Goal: Transaction & Acquisition: Purchase product/service

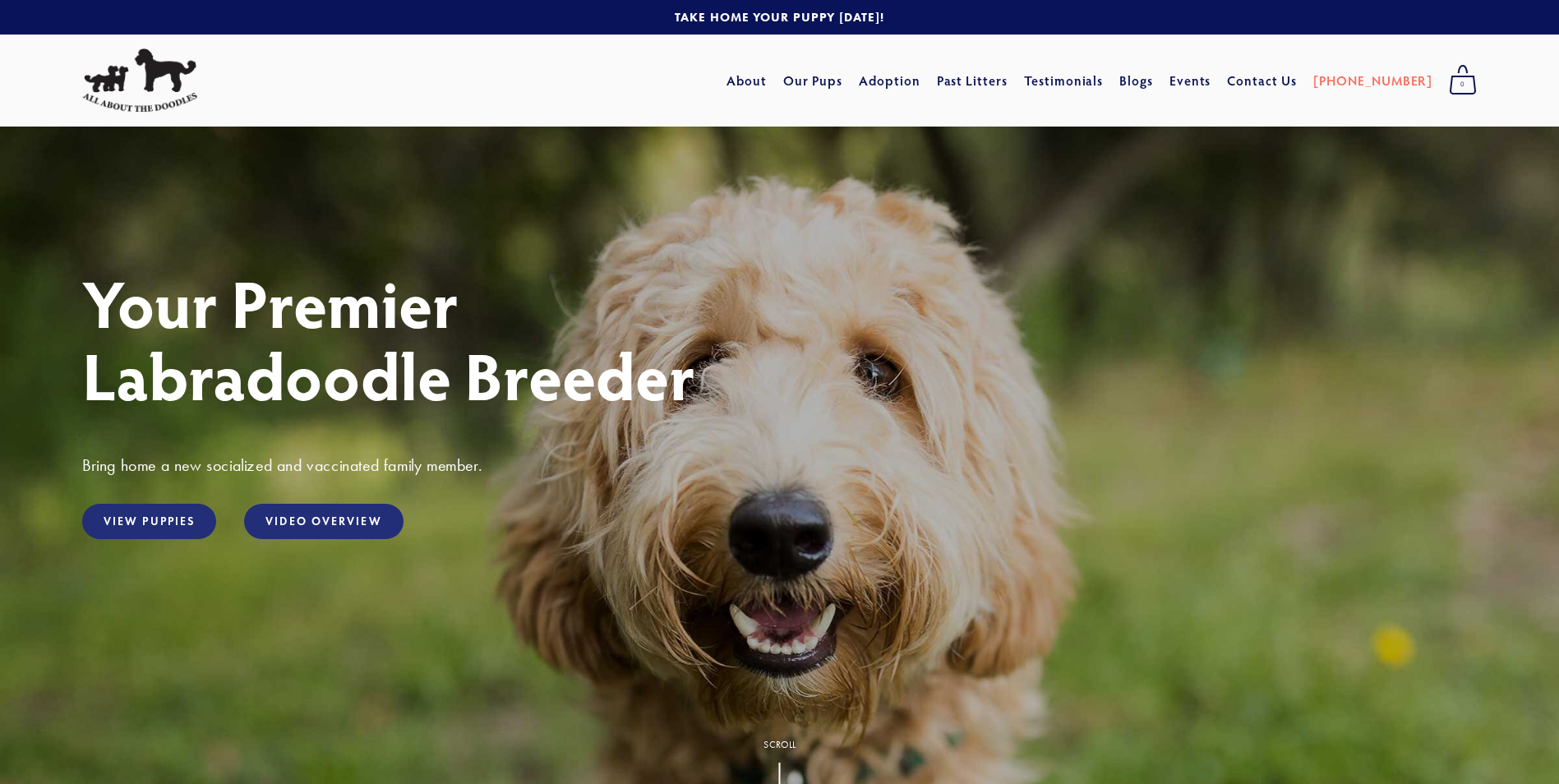
click at [126, 525] on link "View Puppies" at bounding box center [149, 522] width 134 height 36
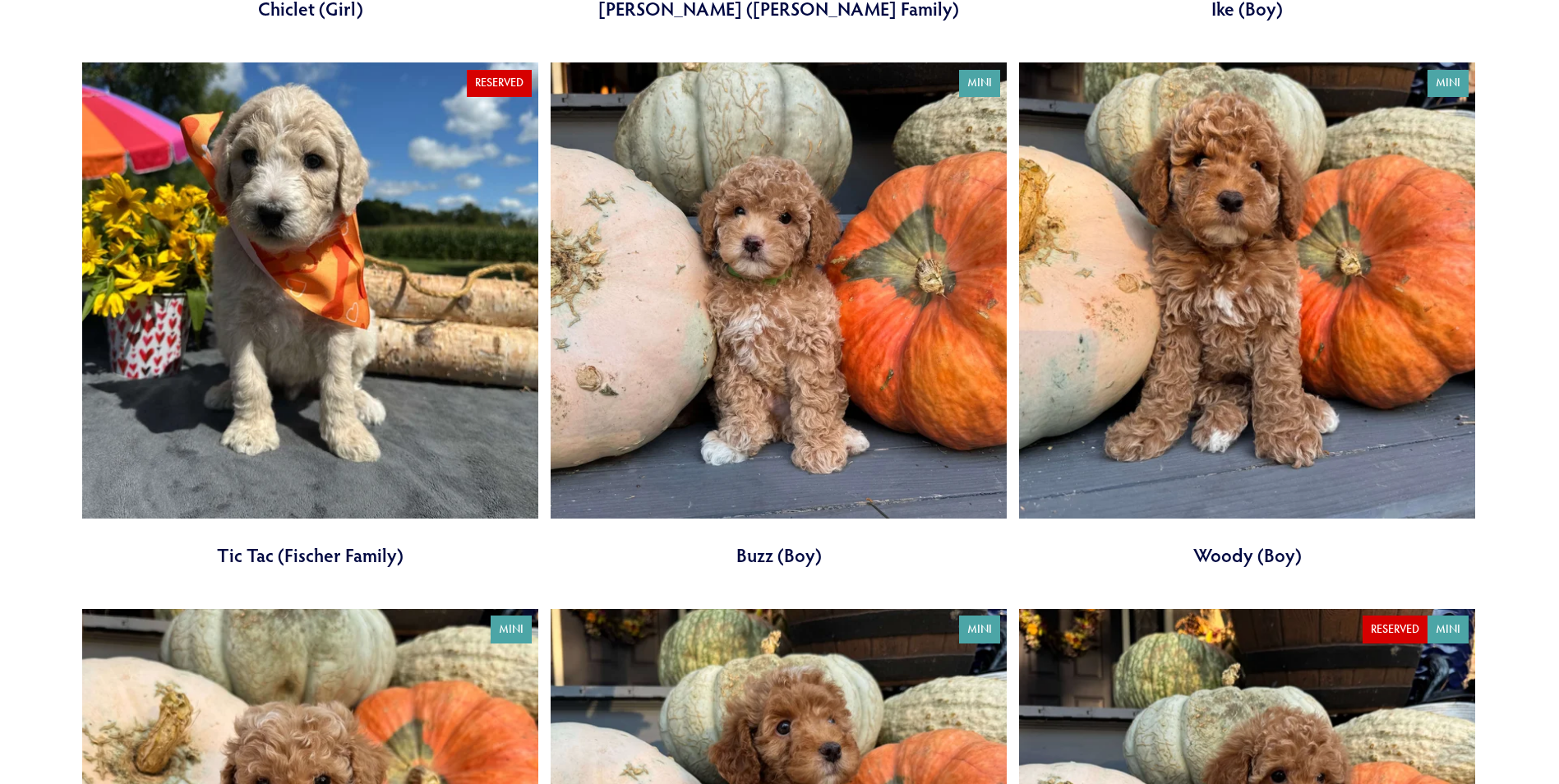
scroll to position [2173, 0]
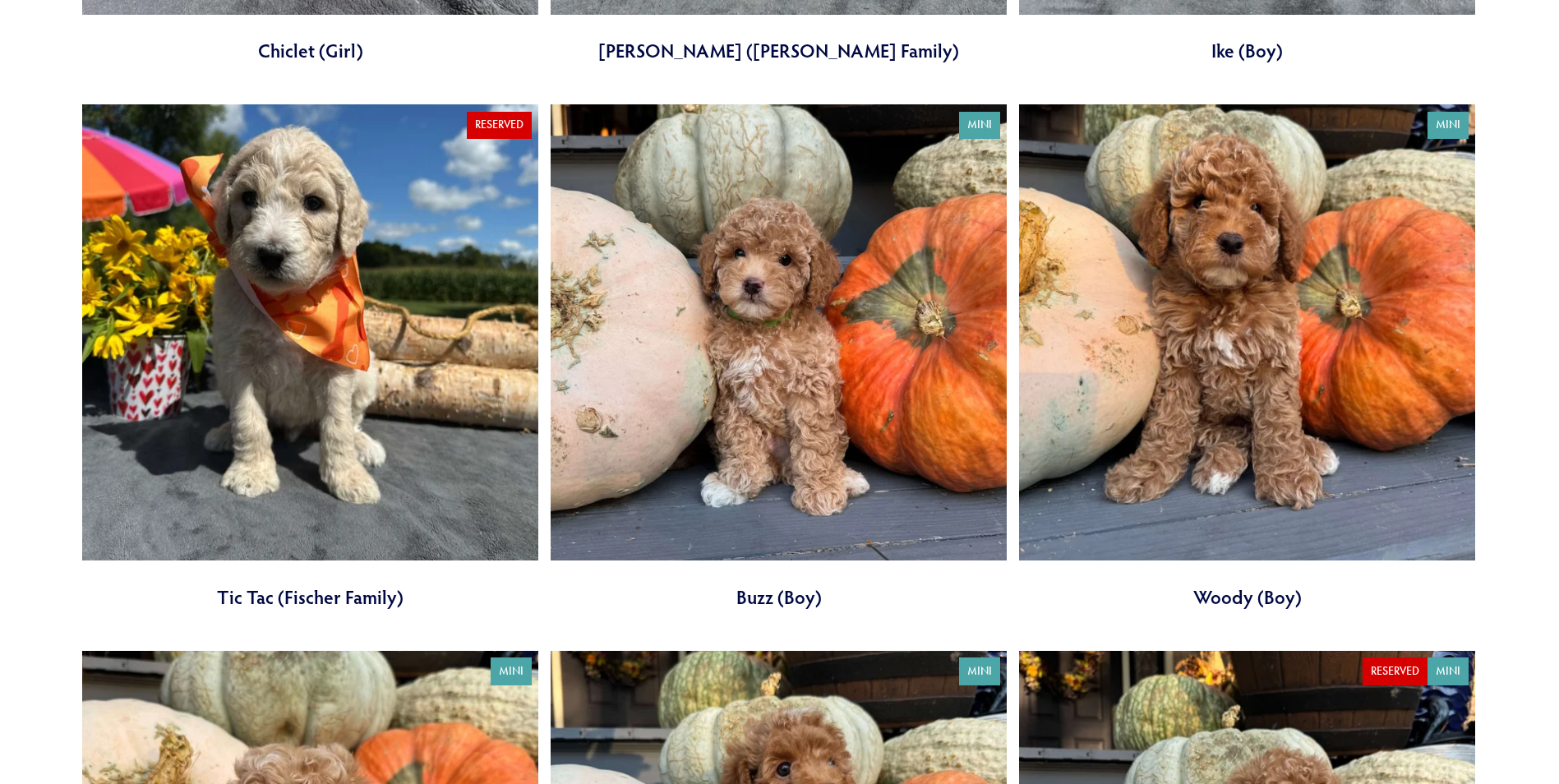
click at [1230, 601] on link at bounding box center [1247, 357] width 456 height 505
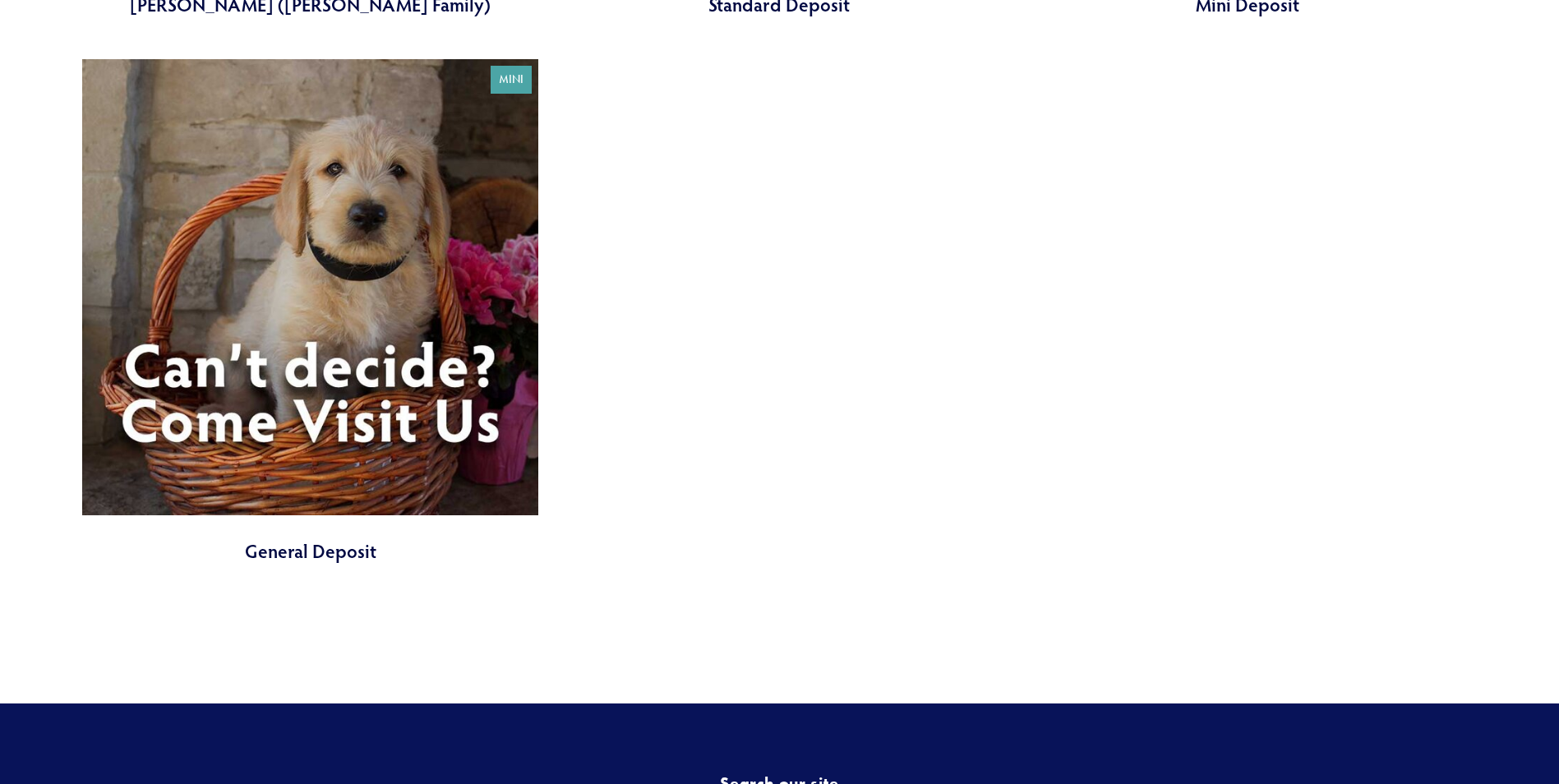
scroll to position [6571, 0]
